Goal: Information Seeking & Learning: Learn about a topic

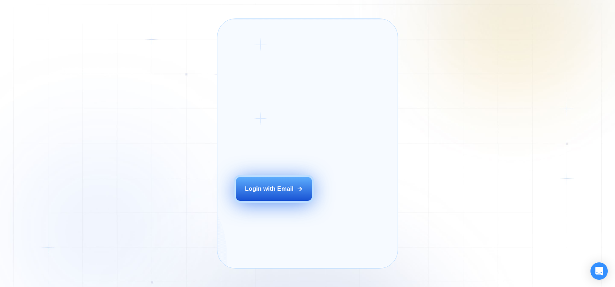
click at [289, 193] on div "Login with Email" at bounding box center [269, 188] width 49 height 8
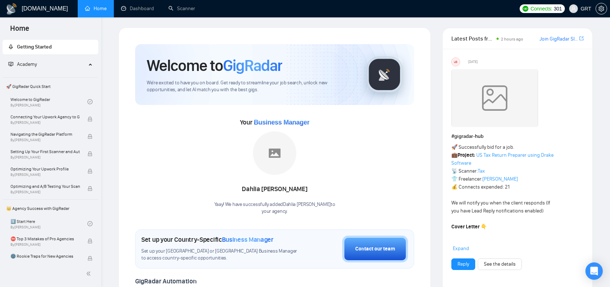
scroll to position [3, 0]
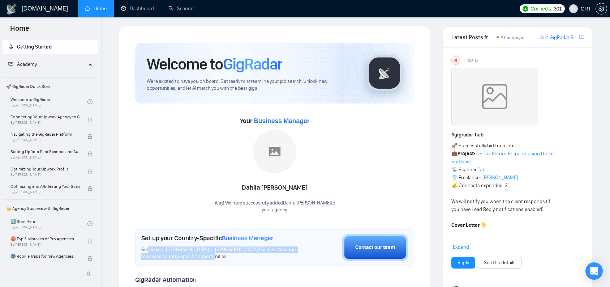
drag, startPoint x: 148, startPoint y: 249, endPoint x: 216, endPoint y: 258, distance: 69.2
click at [216, 258] on div "Set up your Country-Specific Business Manager Set up your United States or Unit…" at bounding box center [274, 247] width 279 height 39
click at [206, 257] on span "Set up your United States or United Kingdom Business Manager to access country-…" at bounding box center [221, 253] width 160 height 14
drag, startPoint x: 160, startPoint y: 249, endPoint x: 197, endPoint y: 253, distance: 37.8
click at [197, 253] on span "Set up your United States or United Kingdom Business Manager to access country-…" at bounding box center [221, 253] width 160 height 14
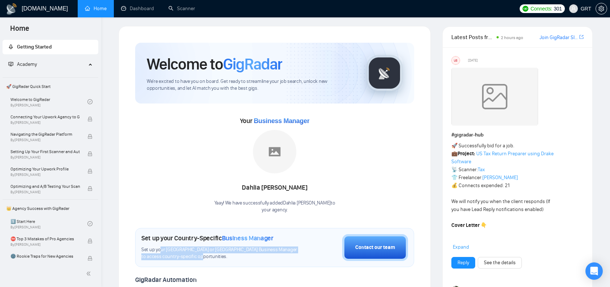
click at [197, 253] on span "Set up your United States or United Kingdom Business Manager to access country-…" at bounding box center [221, 253] width 160 height 14
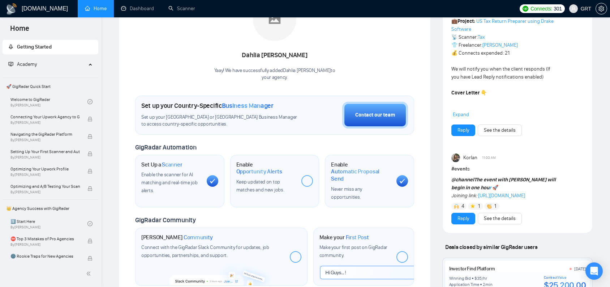
scroll to position [191, 0]
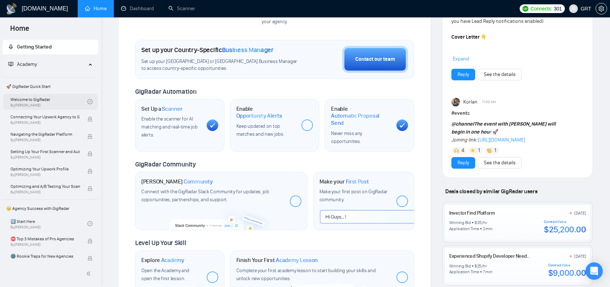
click at [35, 100] on link "Welcome to GigRadar By Vlad Timinsky" at bounding box center [48, 102] width 77 height 16
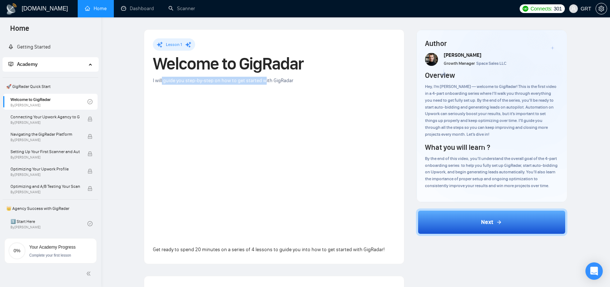
drag, startPoint x: 163, startPoint y: 81, endPoint x: 266, endPoint y: 79, distance: 103.3
click at [266, 79] on span "I will guide you step-by-step on how to get started with GigRadar" at bounding box center [223, 80] width 141 height 6
click at [261, 75] on div "Lesson 1 Welcome to GigRadar I will guide you step-by-step on how to get starte…" at bounding box center [274, 146] width 242 height 216
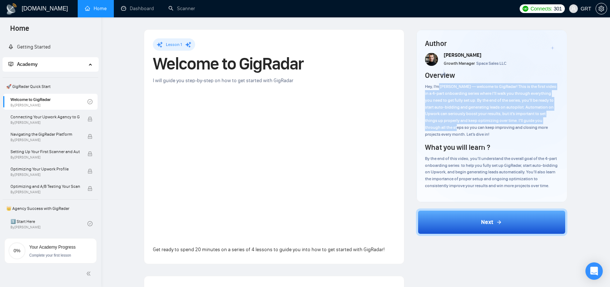
drag, startPoint x: 438, startPoint y: 88, endPoint x: 447, endPoint y: 123, distance: 35.8
click at [447, 123] on div "Hey, I’m Vlad — welcome to GigRadar! This is the first video in a 4-part onboar…" at bounding box center [492, 110] width 134 height 55
click at [449, 121] on div "Hey, I’m Vlad — welcome to GigRadar! This is the first video in a 4-part onboar…" at bounding box center [492, 110] width 134 height 55
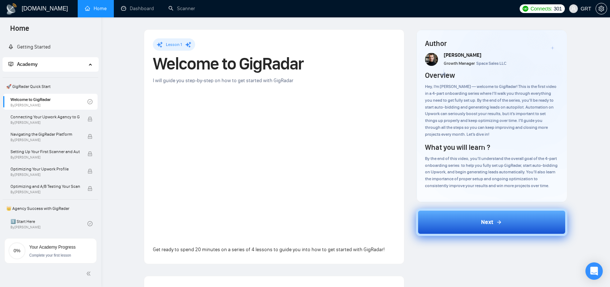
click at [458, 213] on button "Next" at bounding box center [492, 221] width 152 height 27
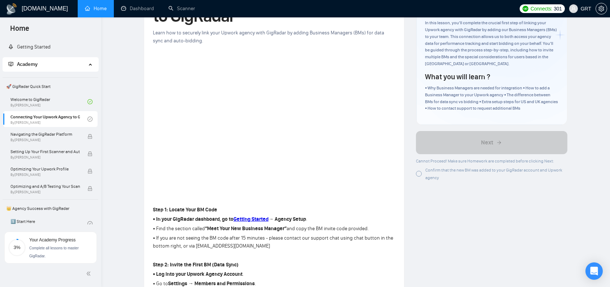
scroll to position [10, 0]
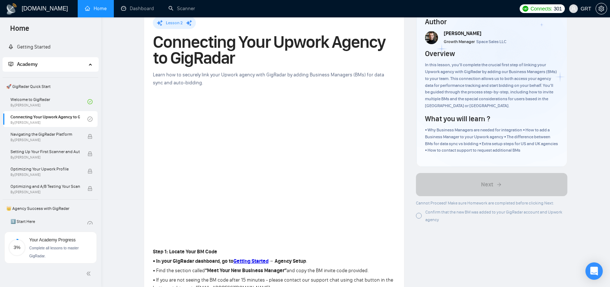
click at [395, 243] on div "Lesson 2 Connecting Your Upwork Agency to GigRadar Learn how to securely link y…" at bounding box center [274, 272] width 242 height 511
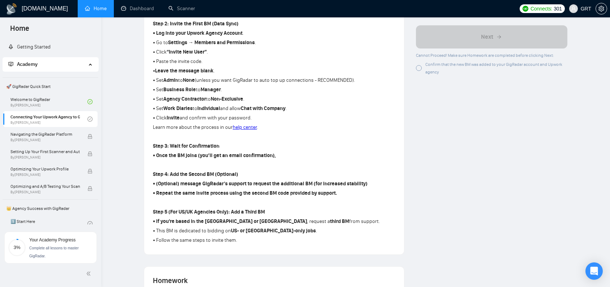
scroll to position [392, 0]
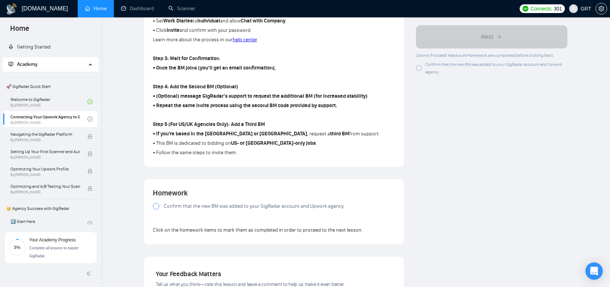
click at [300, 207] on span "Confirm that the new BM was added to your GigRadar account and Upwork agency" at bounding box center [254, 206] width 180 height 8
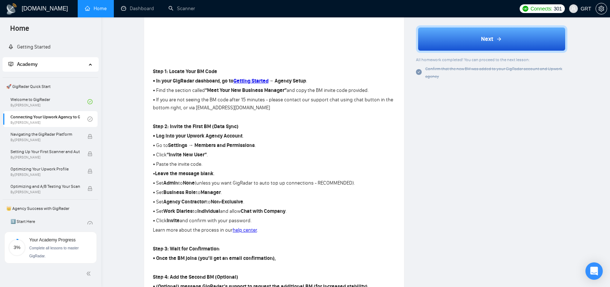
scroll to position [149, 0]
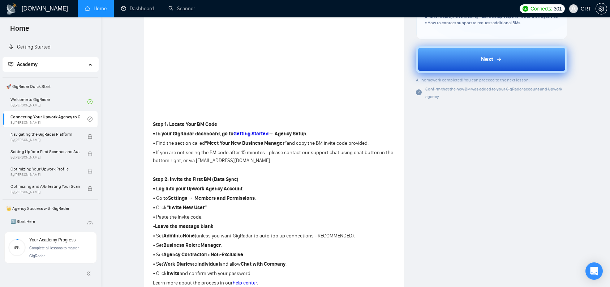
click at [461, 51] on button "Next" at bounding box center [492, 59] width 152 height 27
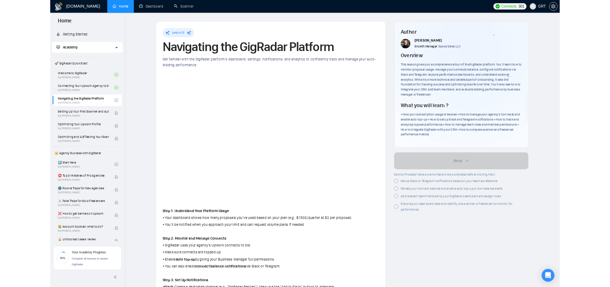
scroll to position [18, 0]
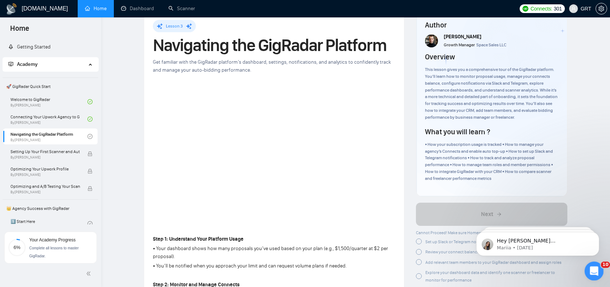
click at [589, 268] on icon "Open Intercom Messenger" at bounding box center [593, 270] width 12 height 12
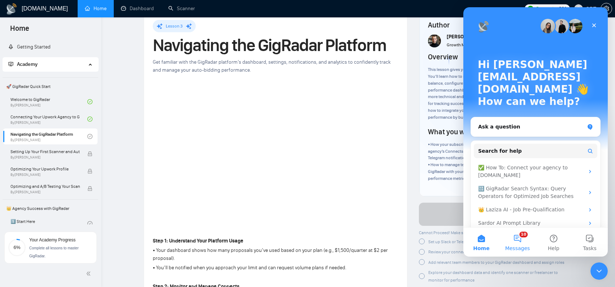
click at [526, 250] on span "Messages" at bounding box center [517, 247] width 25 height 5
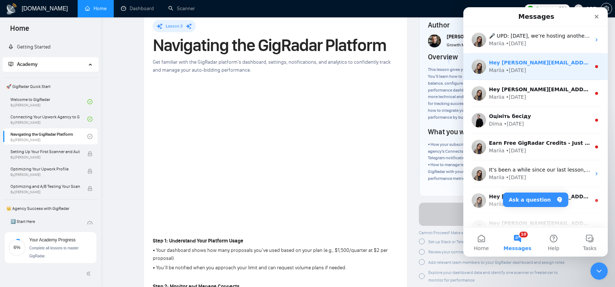
click at [565, 57] on div "Hey [PERSON_NAME][EMAIL_ADDRESS][DOMAIN_NAME], Looks like your Upwork agency By…" at bounding box center [536, 66] width 145 height 27
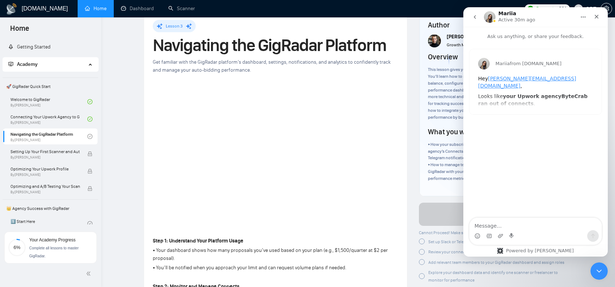
click at [528, 110] on div "Mariia from [DOMAIN_NAME] Hey [PERSON_NAME][DOMAIN_NAME][EMAIL_ADDRESS][DOMAIN_…" at bounding box center [536, 81] width 132 height 65
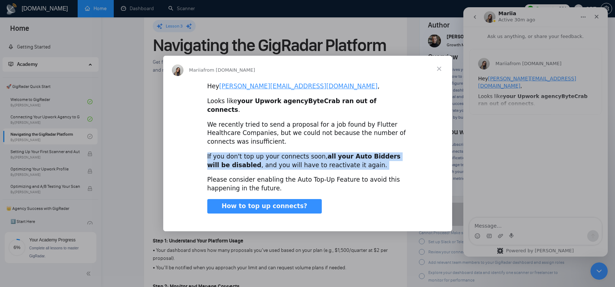
drag, startPoint x: 218, startPoint y: 147, endPoint x: 313, endPoint y: 167, distance: 97.0
click at [312, 168] on div "Hey [PERSON_NAME][EMAIL_ADDRESS][DOMAIN_NAME] , Looks like your Upwork agency B…" at bounding box center [307, 153] width 289 height 143
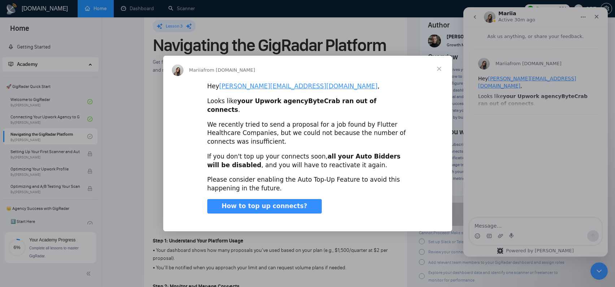
click at [314, 165] on div "Hey [PERSON_NAME][EMAIL_ADDRESS][DOMAIN_NAME] , Looks like your Upwork agency B…" at bounding box center [307, 153] width 289 height 143
click at [437, 76] on span "Close" at bounding box center [439, 69] width 26 height 26
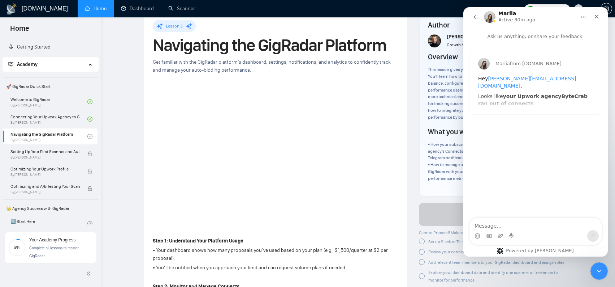
click at [472, 18] on button "go back" at bounding box center [475, 17] width 14 height 14
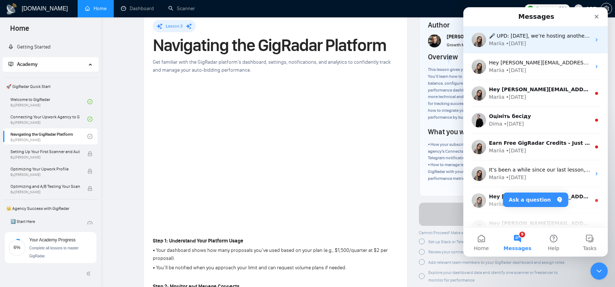
click at [547, 43] on div "Mariia • [DATE]" at bounding box center [540, 44] width 102 height 8
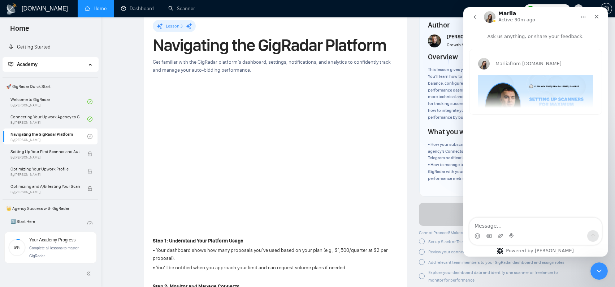
click at [559, 106] on div "Mariia from [DOMAIN_NAME] 🎤 UPD: [DATE] , we’re hosting another exclusive sessi…" at bounding box center [536, 81] width 132 height 65
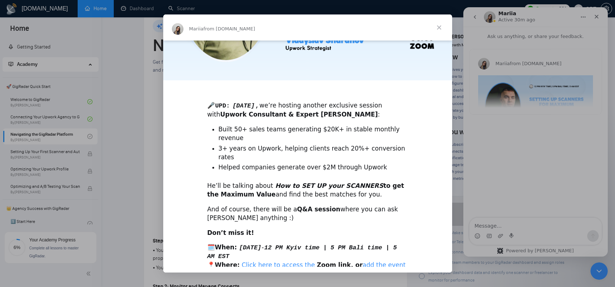
scroll to position [140, 0]
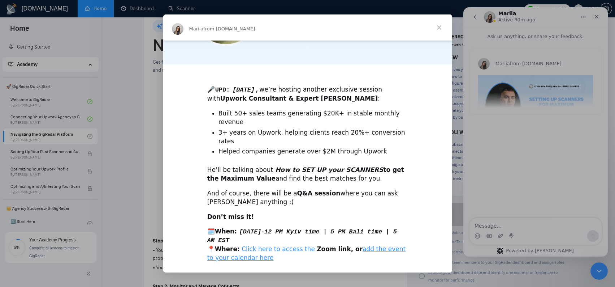
click at [272, 245] on link "Click here to access the" at bounding box center [278, 248] width 73 height 7
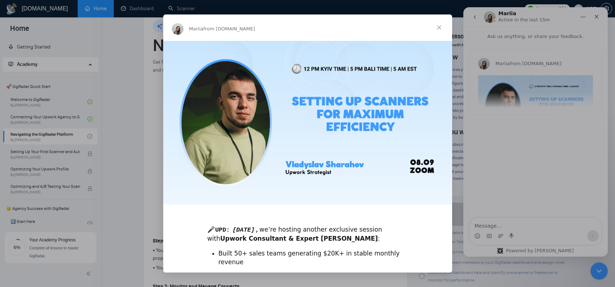
click at [439, 29] on span "Close" at bounding box center [439, 27] width 26 height 26
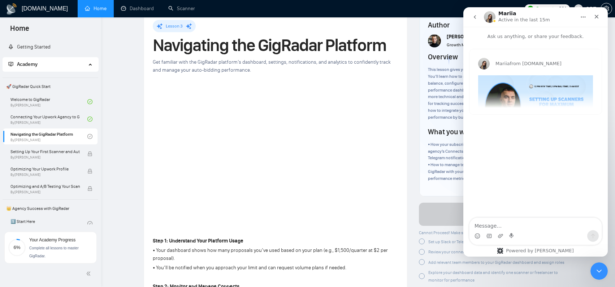
click at [476, 20] on icon "go back" at bounding box center [475, 17] width 6 height 6
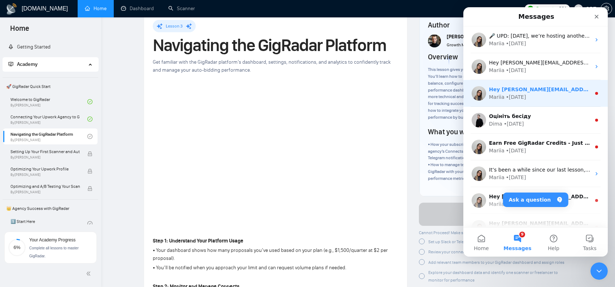
click at [555, 97] on div "Mariia • [DATE]" at bounding box center [540, 97] width 102 height 8
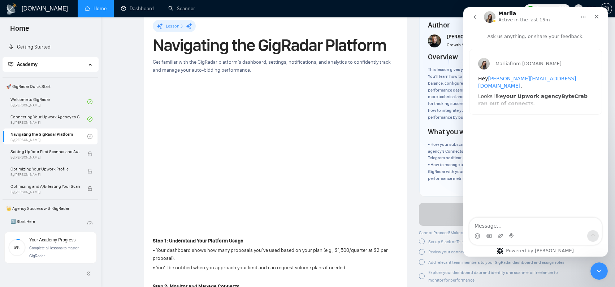
click at [479, 20] on button "go back" at bounding box center [475, 17] width 14 height 14
